Goal: Task Accomplishment & Management: Use online tool/utility

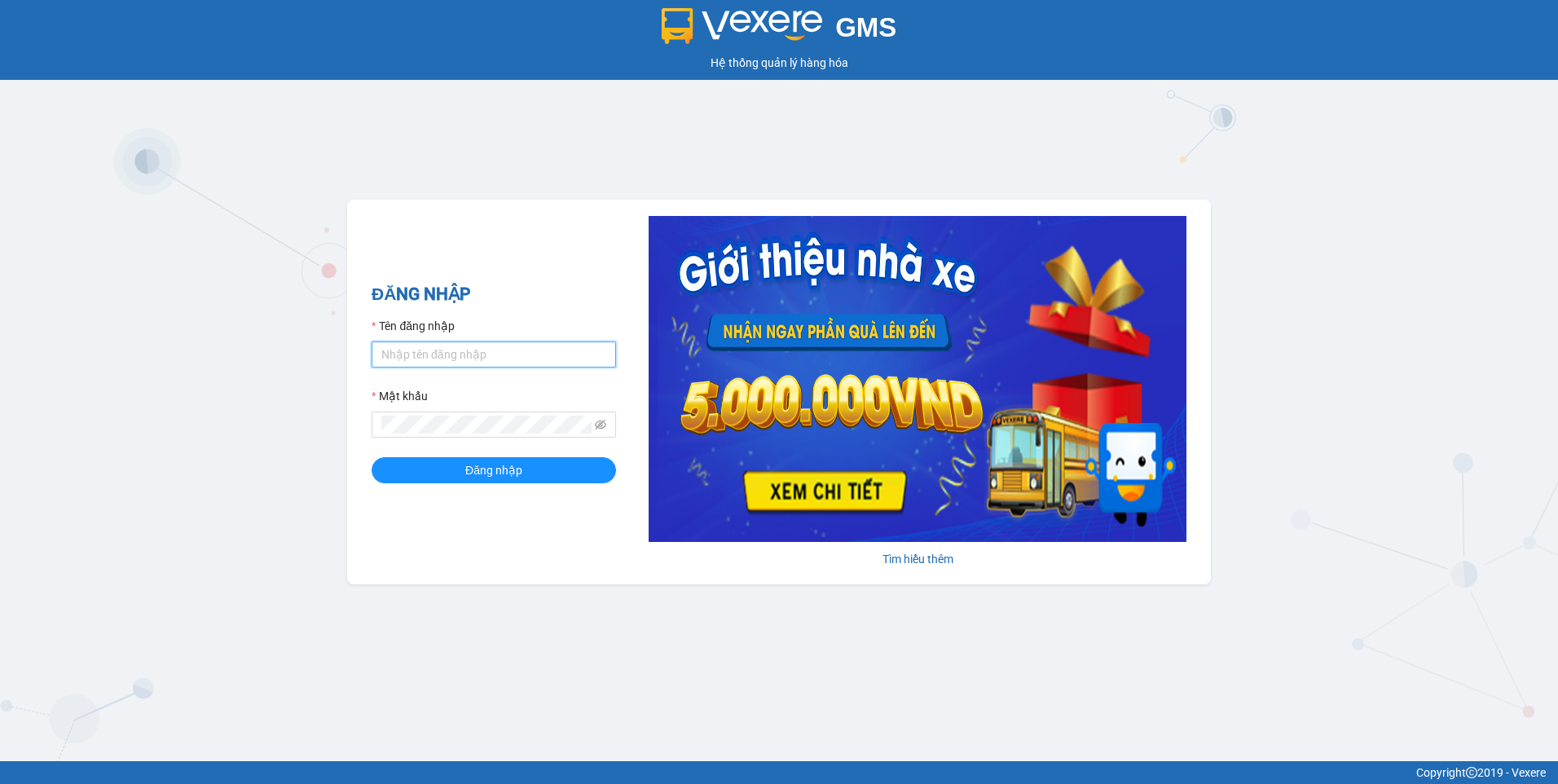
click at [503, 348] on input "Tên đăng nhập" at bounding box center [494, 354] width 244 height 26
type input "phthanh.phiethoc"
click at [371, 457] on button "Đăng nhập" at bounding box center [494, 469] width 244 height 26
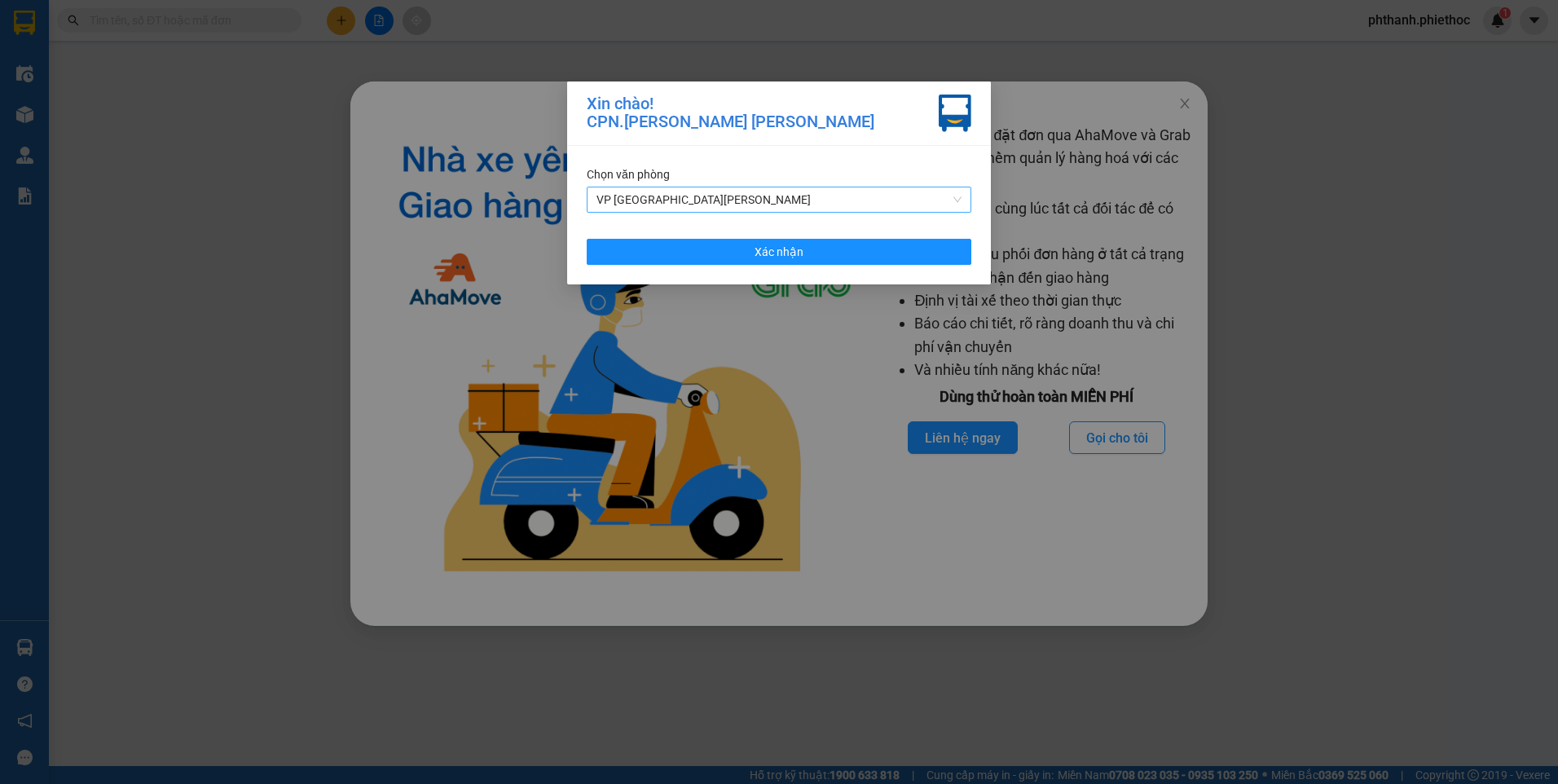
click at [641, 190] on span "VP [GEOGRAPHIC_DATA][PERSON_NAME]" at bounding box center [779, 199] width 365 height 24
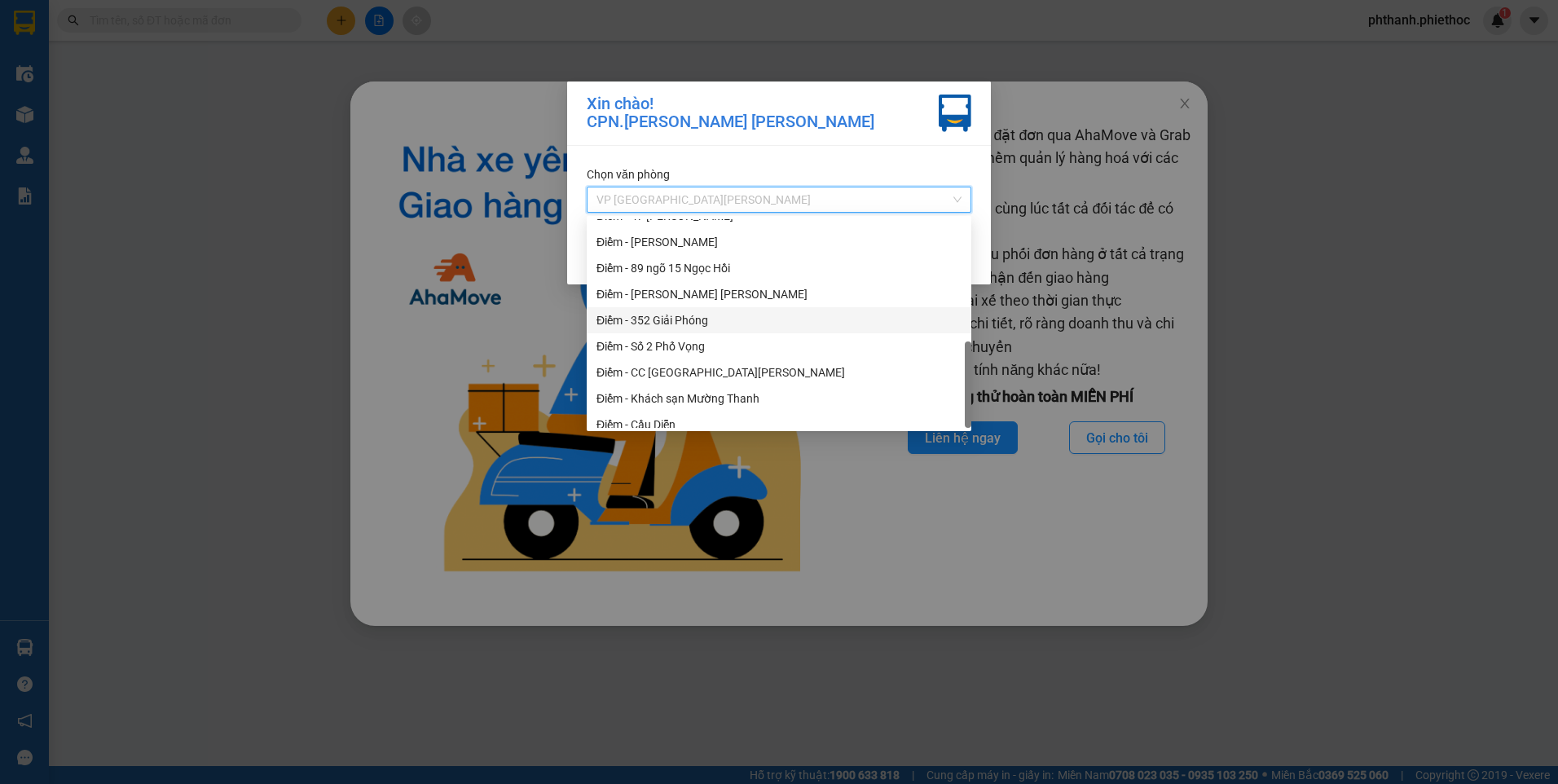
scroll to position [417, 0]
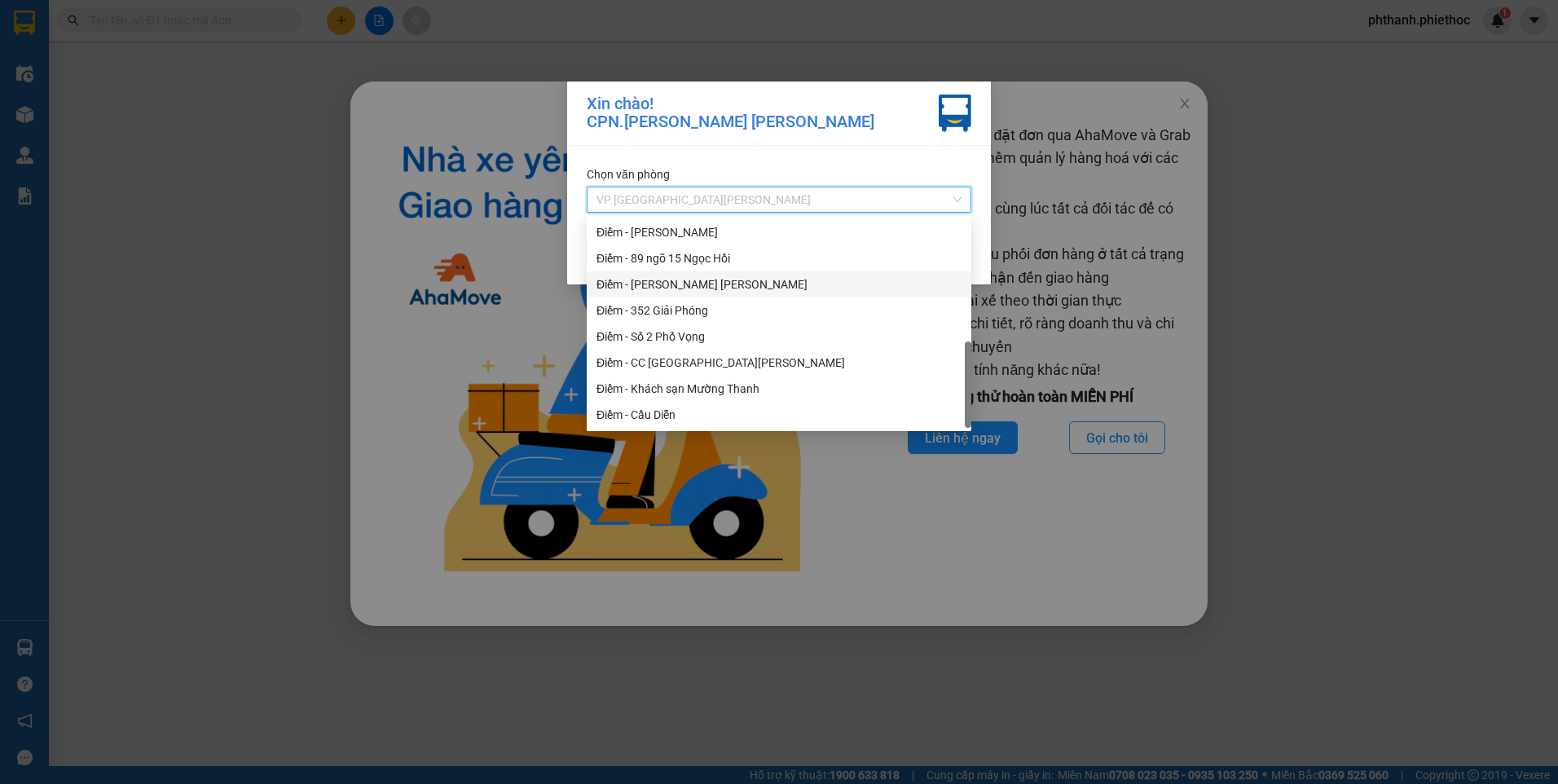
click at [676, 289] on div "Điểm - [PERSON_NAME] [PERSON_NAME]" at bounding box center [779, 284] width 365 height 18
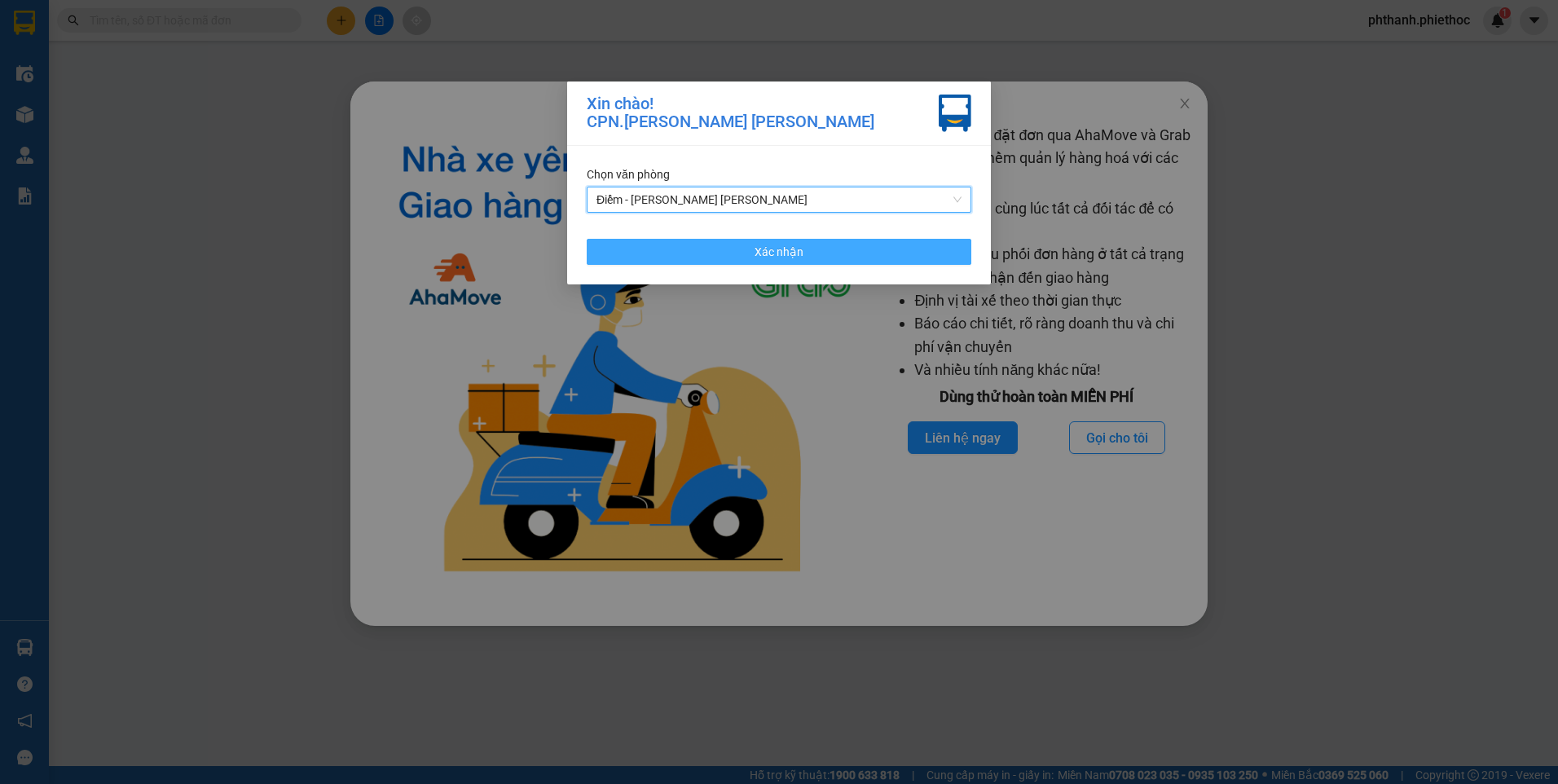
click at [778, 258] on span "Xác nhận" at bounding box center [779, 251] width 49 height 18
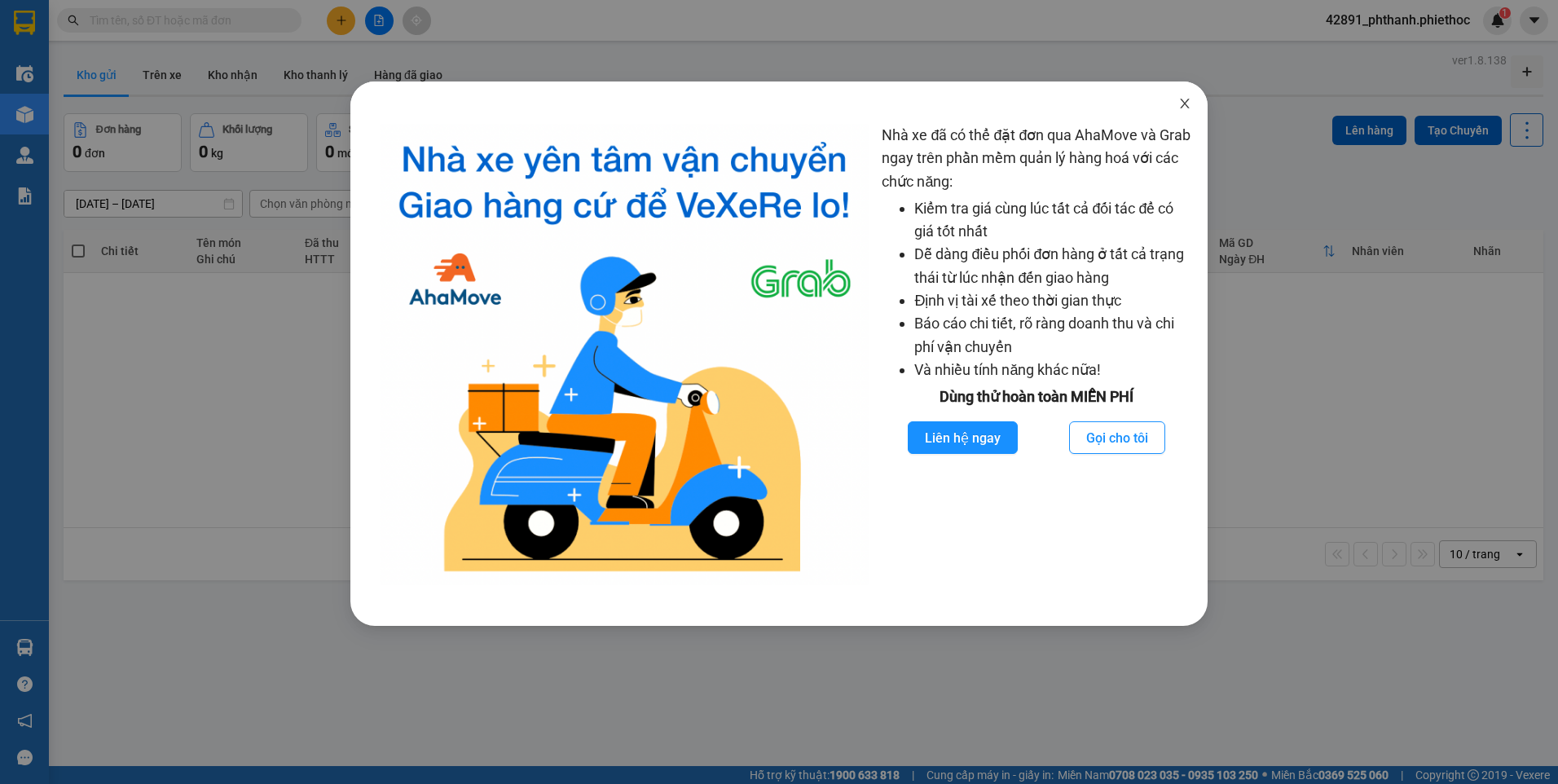
click at [1187, 101] on icon "close" at bounding box center [1186, 104] width 13 height 13
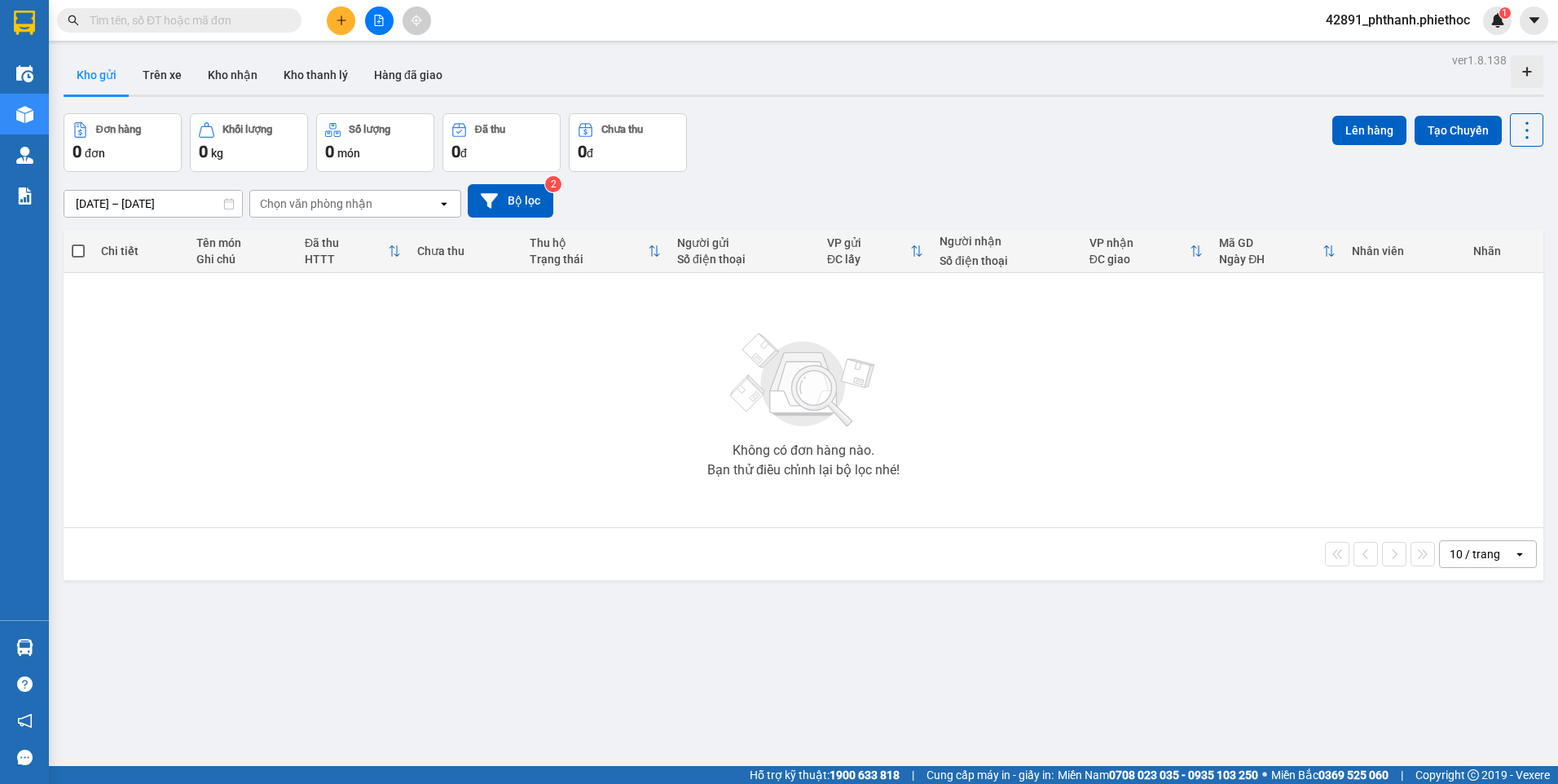
click at [1211, 114] on div "Nhà xe đã có thể đặt đơn qua AhaMove và Grab ngay trên phần mềm quản lý hàng ho…" at bounding box center [779, 392] width 1558 height 784
